Goal: Check status: Check status

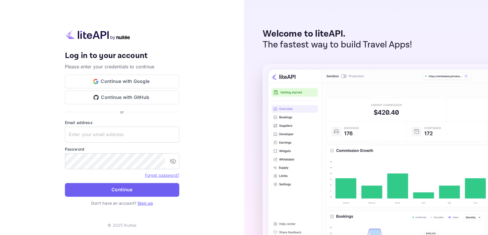
type input "[EMAIL_ADDRESS][DOMAIN_NAME]"
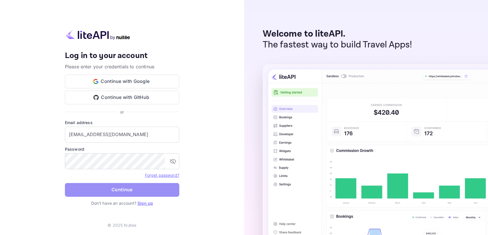
click at [98, 193] on button "Continue" at bounding box center [122, 190] width 114 height 14
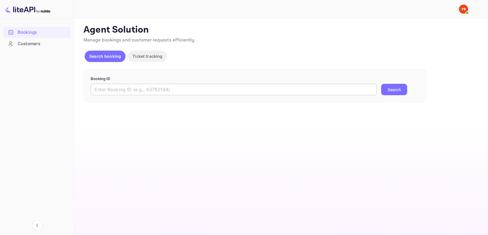
click at [104, 90] on input "text" at bounding box center [234, 89] width 286 height 11
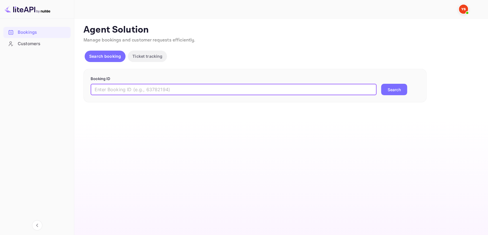
paste input "9716215"
type input "9716215"
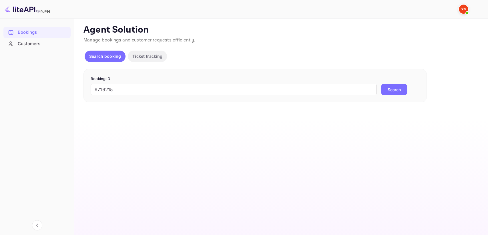
click at [386, 90] on button "Search" at bounding box center [394, 89] width 26 height 11
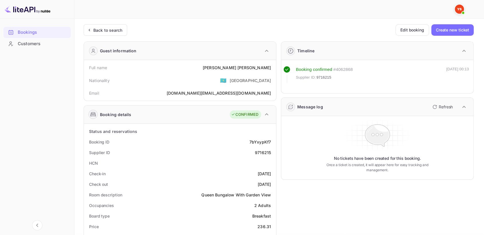
click at [260, 152] on div "9716215" at bounding box center [263, 153] width 16 height 6
copy div "9716215"
drag, startPoint x: 238, startPoint y: 68, endPoint x: 272, endPoint y: 68, distance: 34.6
click at [272, 68] on div "Full name [PERSON_NAME]" at bounding box center [179, 67] width 187 height 11
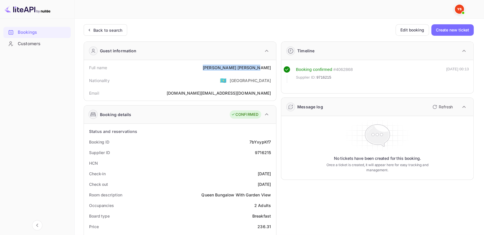
copy div "[PERSON_NAME]"
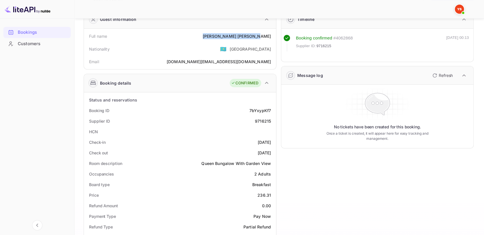
scroll to position [32, 0]
drag, startPoint x: 256, startPoint y: 197, endPoint x: 274, endPoint y: 195, distance: 18.5
copy div "236.31"
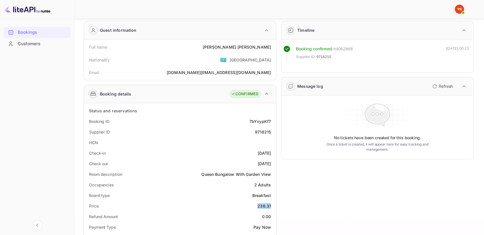
scroll to position [0, 0]
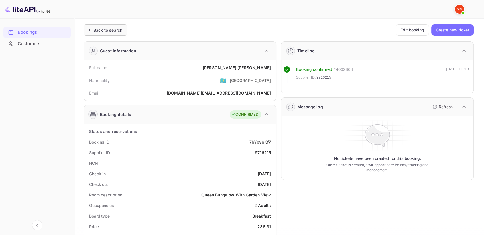
click at [110, 31] on div "Back to search" at bounding box center [107, 30] width 29 height 6
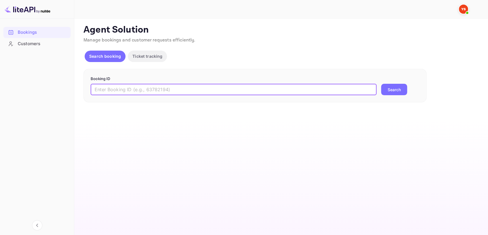
click at [136, 85] on input "text" at bounding box center [234, 89] width 286 height 11
paste input "9614099"
type input "9614099"
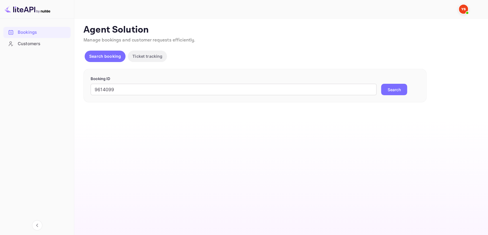
click at [383, 90] on button "Search" at bounding box center [394, 89] width 26 height 11
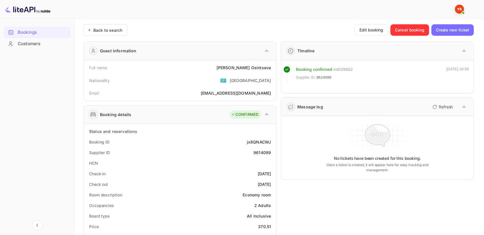
click at [264, 151] on div "9614099" at bounding box center [261, 153] width 17 height 6
copy div "9614099"
drag, startPoint x: 239, startPoint y: 64, endPoint x: 272, endPoint y: 66, distance: 33.5
click at [272, 66] on div "Full name [PERSON_NAME]" at bounding box center [179, 67] width 187 height 11
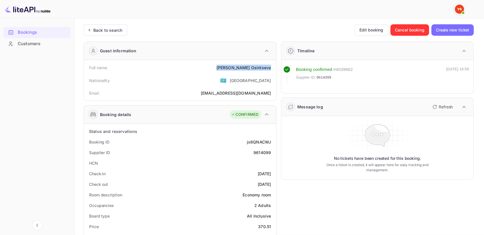
copy div "[PERSON_NAME]"
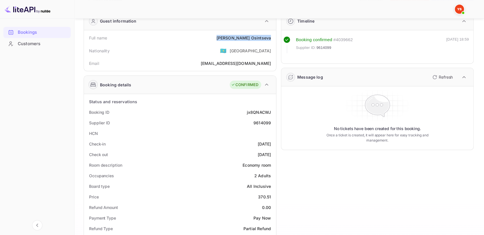
scroll to position [32, 0]
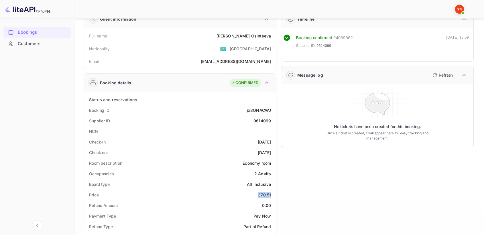
drag, startPoint x: 258, startPoint y: 195, endPoint x: 273, endPoint y: 194, distance: 14.6
click at [273, 194] on div "Price 370.51" at bounding box center [179, 195] width 187 height 11
copy div "370.51"
